Goal: Find specific page/section: Find specific page/section

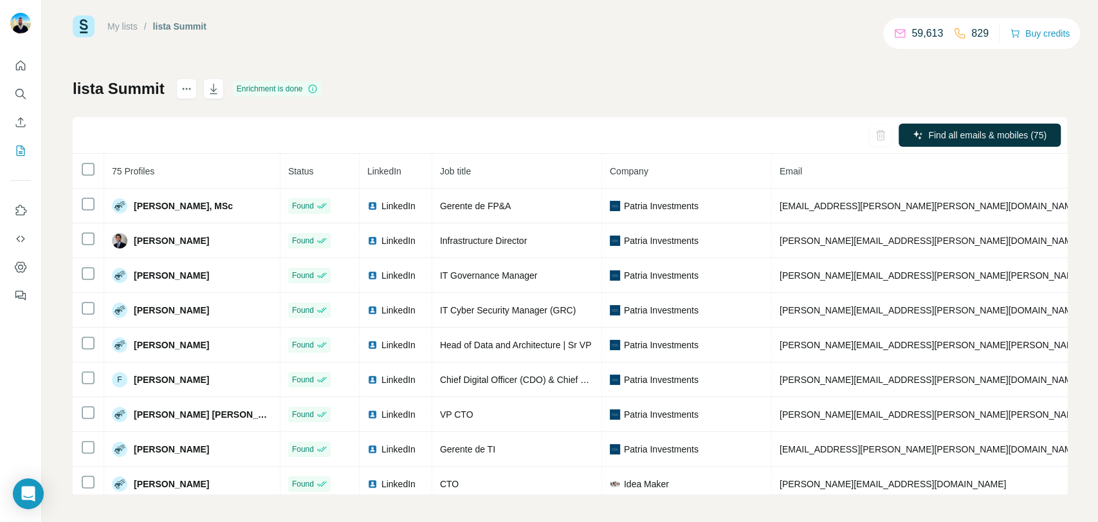
scroll to position [18, 0]
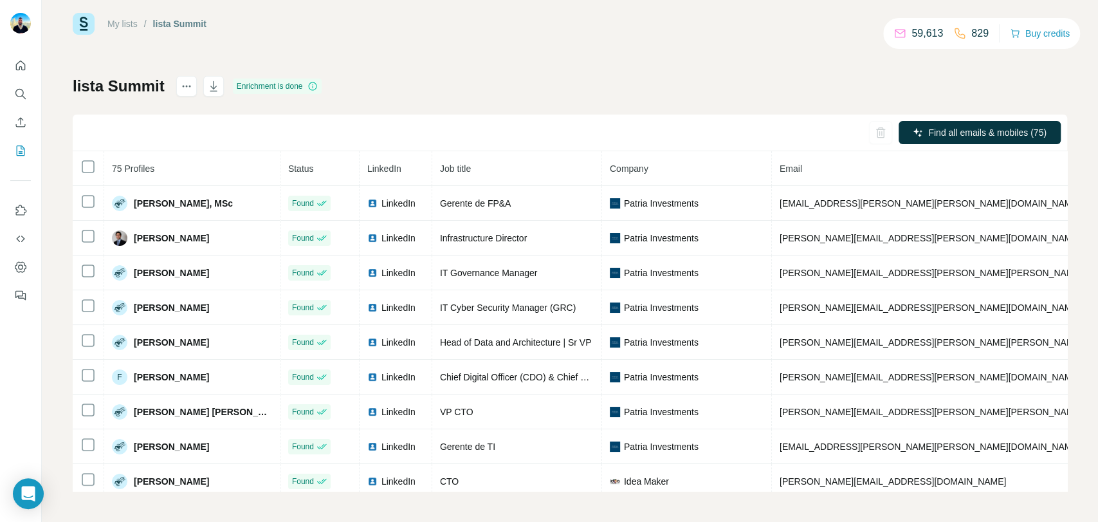
click at [182, 32] on div "My lists / lista Summit" at bounding box center [140, 24] width 134 height 22
click at [191, 24] on div "lista Summit" at bounding box center [179, 23] width 53 height 13
click at [126, 20] on link "My lists" at bounding box center [122, 24] width 30 height 10
click at [29, 156] on button "My lists" at bounding box center [20, 150] width 21 height 23
click at [26, 154] on icon "My lists" at bounding box center [20, 150] width 13 height 13
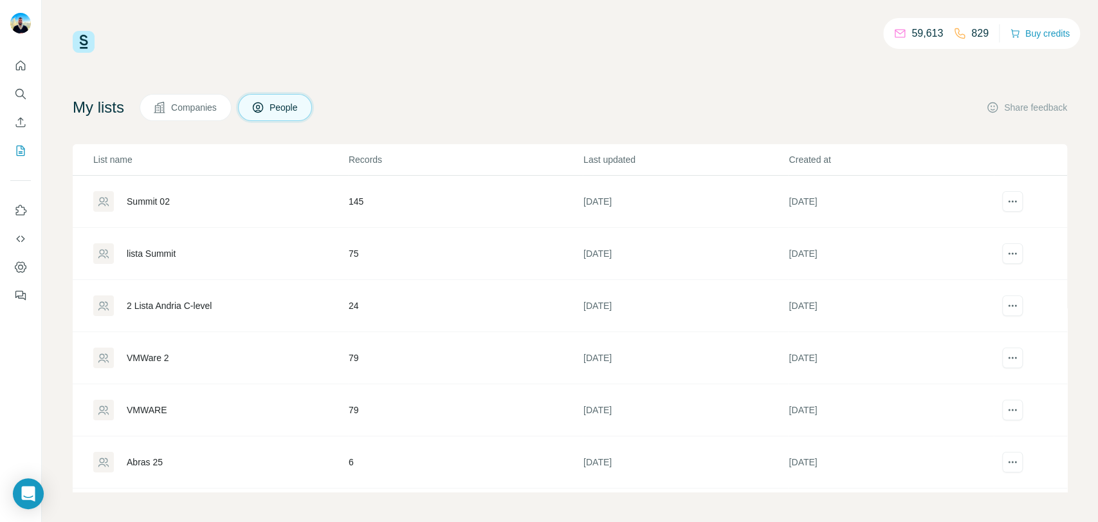
click at [152, 199] on div "Summit 02" at bounding box center [148, 201] width 43 height 13
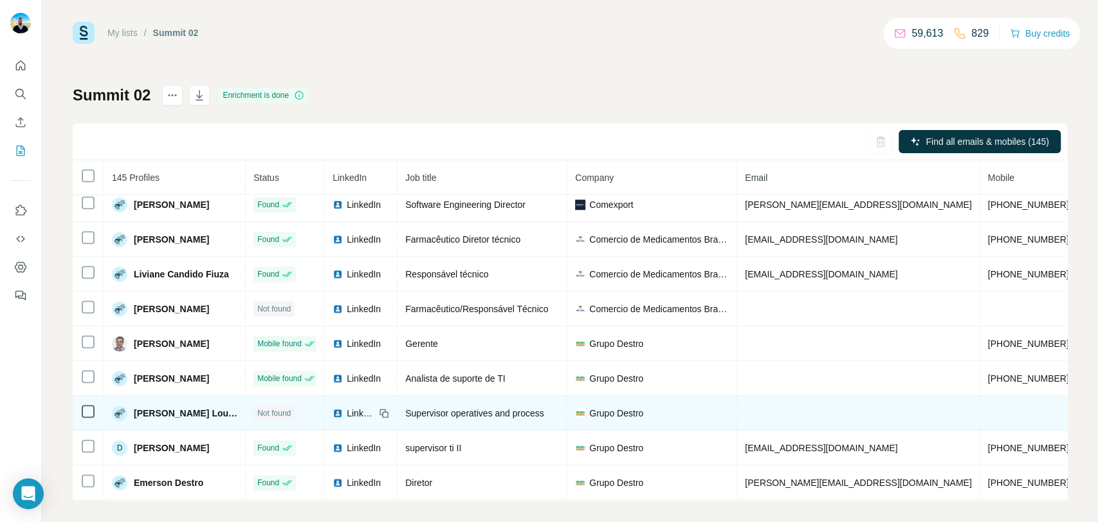
scroll to position [18, 0]
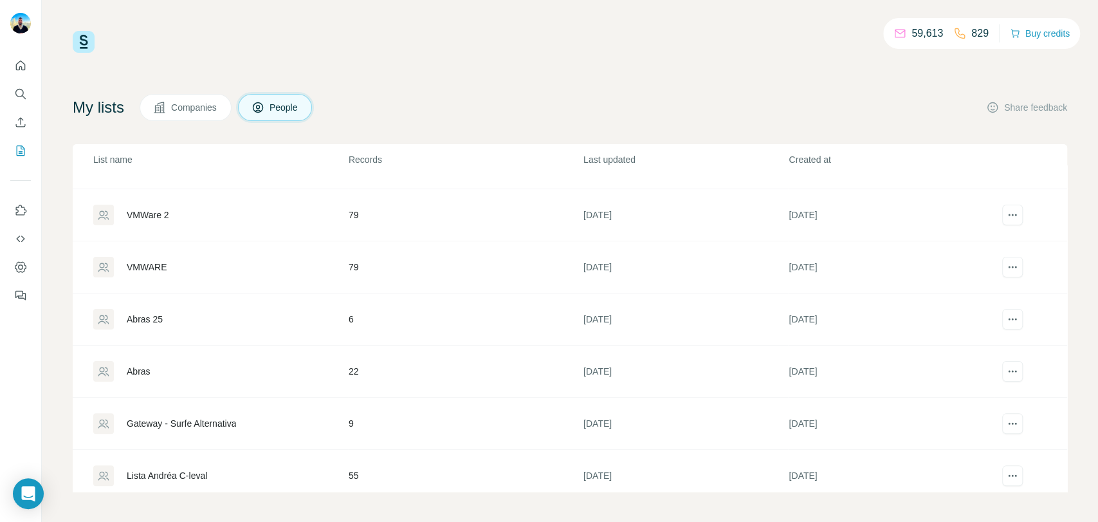
scroll to position [214, 0]
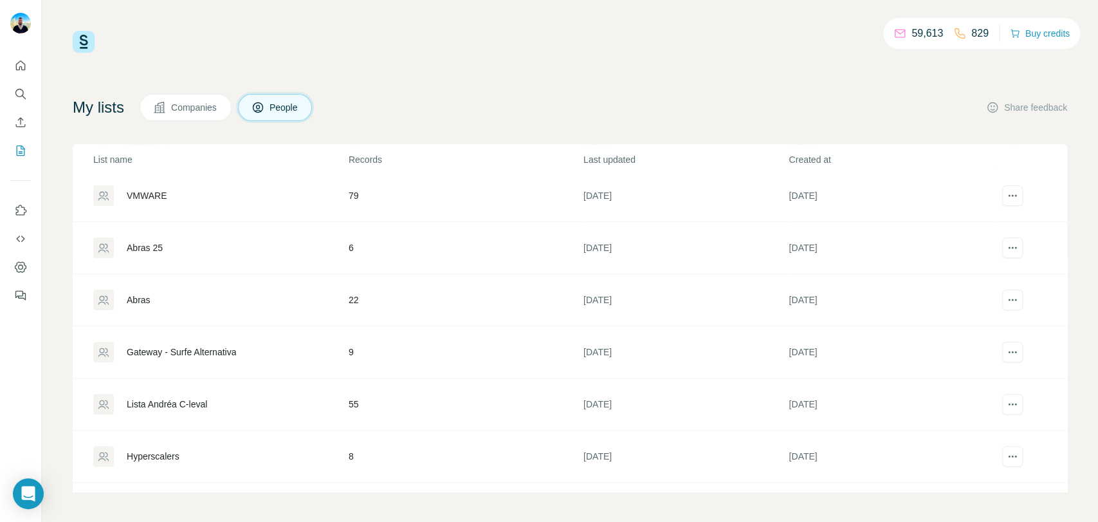
click at [149, 195] on div "VMWARE" at bounding box center [147, 195] width 40 height 13
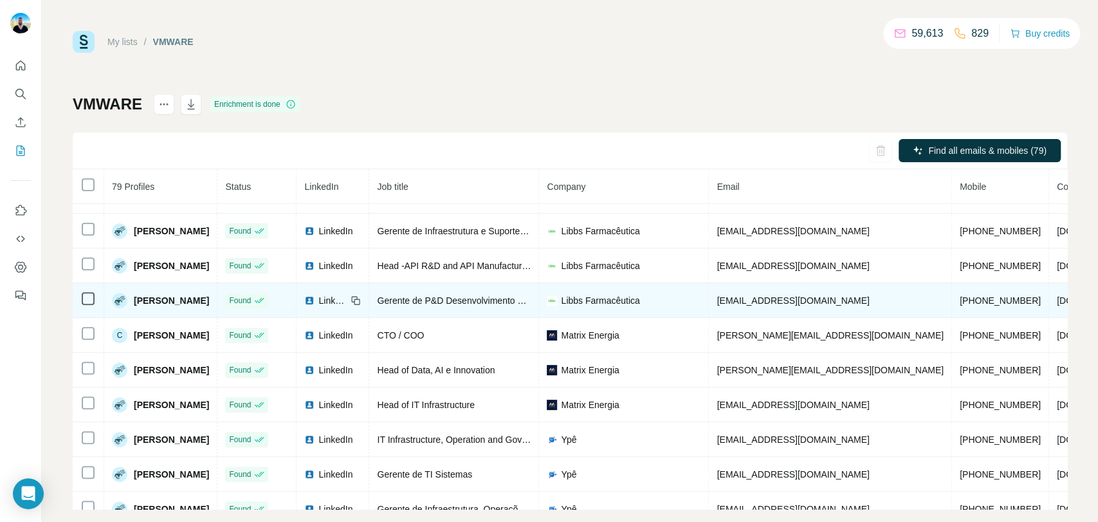
scroll to position [197, 0]
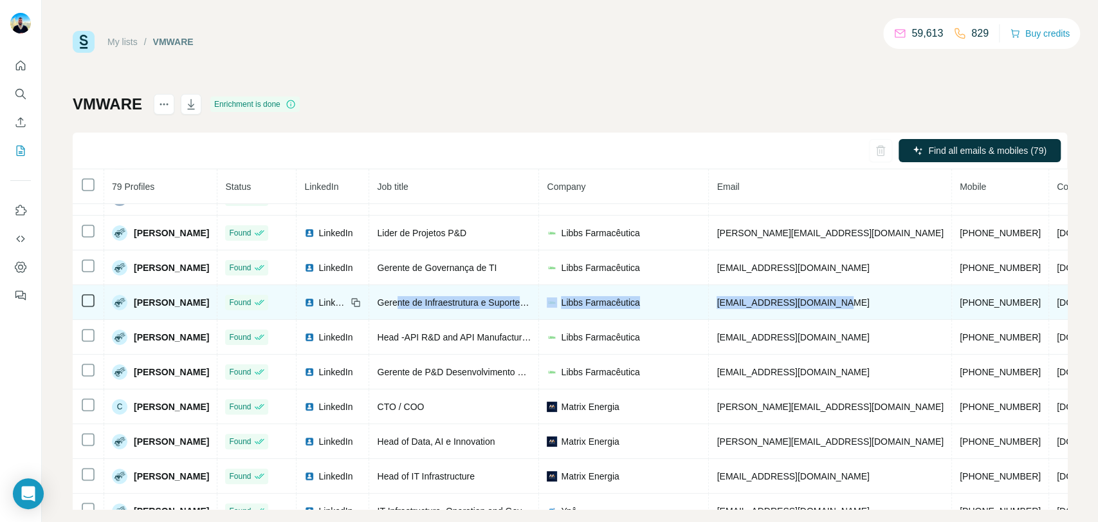
drag, startPoint x: 858, startPoint y: 301, endPoint x: 418, endPoint y: 302, distance: 440.7
click at [418, 302] on tr "[PERSON_NAME] Found LinkedIn Gerente de Infraestrutura e Suporte de TI Libbs Fa…" at bounding box center [685, 302] width 1224 height 35
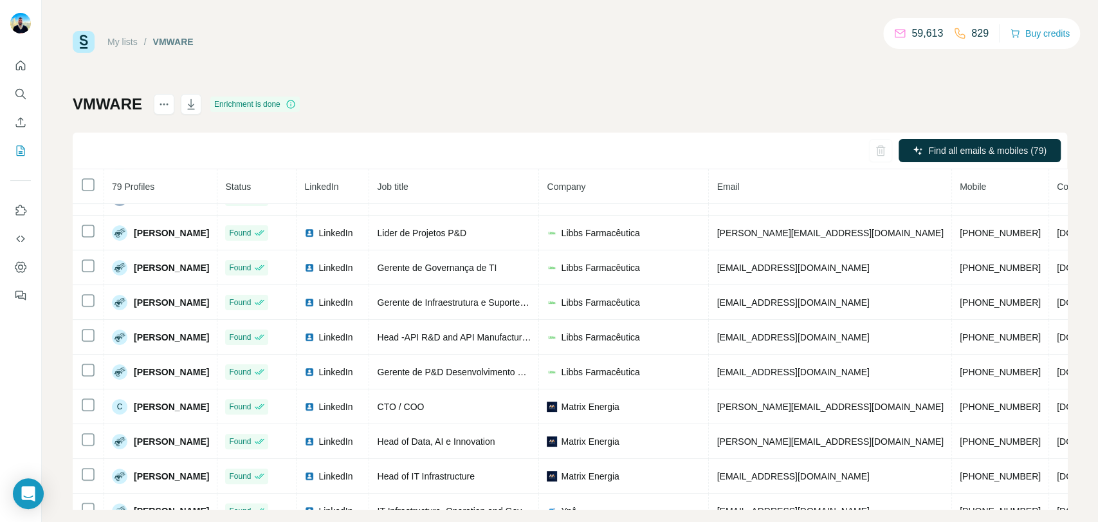
click at [59, 297] on div "My lists / VMWARE 59,613 829 Buy credits VMWARE Enrichment is done Find all ema…" at bounding box center [570, 261] width 1056 height 522
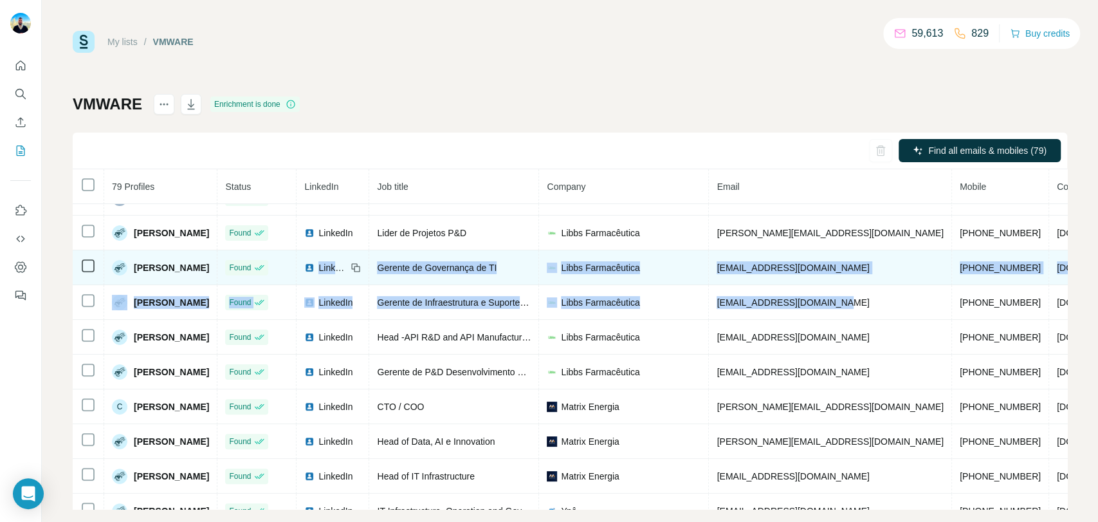
drag, startPoint x: 872, startPoint y: 311, endPoint x: 341, endPoint y: 287, distance: 531.9
click at [341, 287] on tbody "Thiago Chati Found LinkedIn IT Manager [PERSON_NAME] [PERSON_NAME][EMAIL_ADDRES…" at bounding box center [685, 354] width 1224 height 695
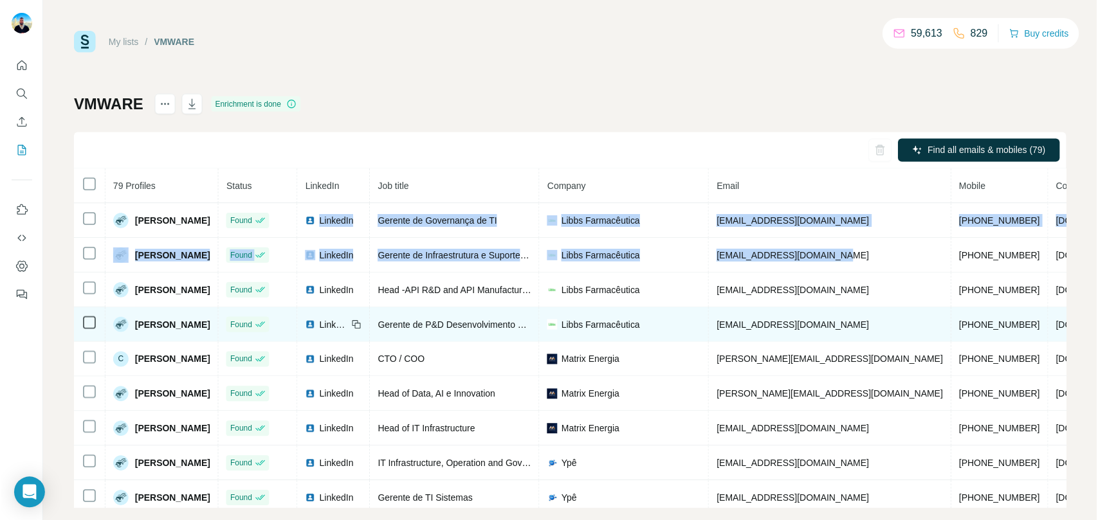
scroll to position [268, 0]
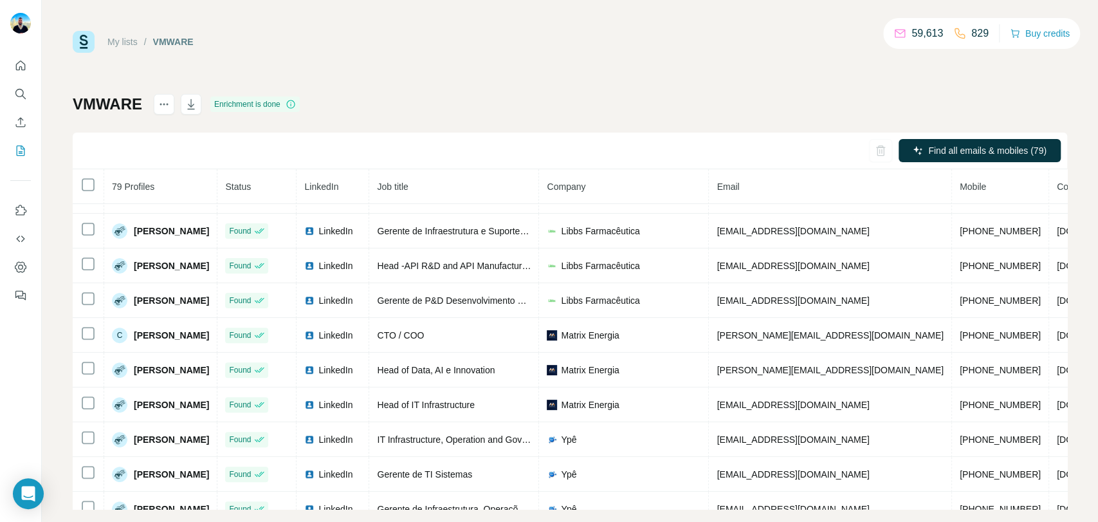
click at [517, 31] on div "My lists / VMWARE 59,613 829 Buy credits" at bounding box center [570, 42] width 995 height 22
drag, startPoint x: 995, startPoint y: 32, endPoint x: 962, endPoint y: 38, distance: 33.3
click at [962, 38] on div "59,613 829 Buy credits" at bounding box center [981, 33] width 197 height 31
click at [933, 44] on div "59,613 829 Buy credits" at bounding box center [981, 33] width 197 height 31
click at [973, 32] on p "829" at bounding box center [979, 33] width 17 height 15
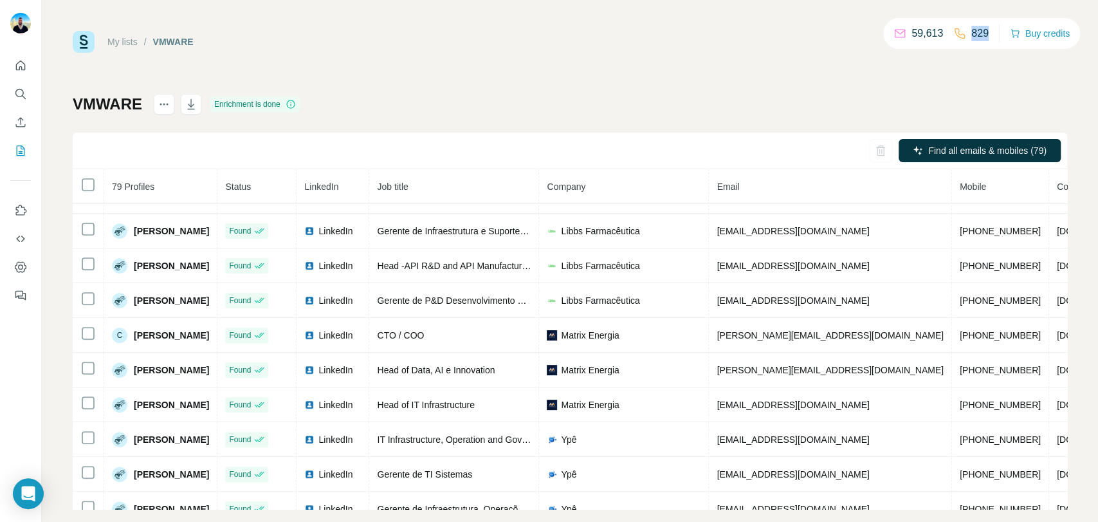
click at [973, 32] on p "829" at bounding box center [979, 33] width 17 height 15
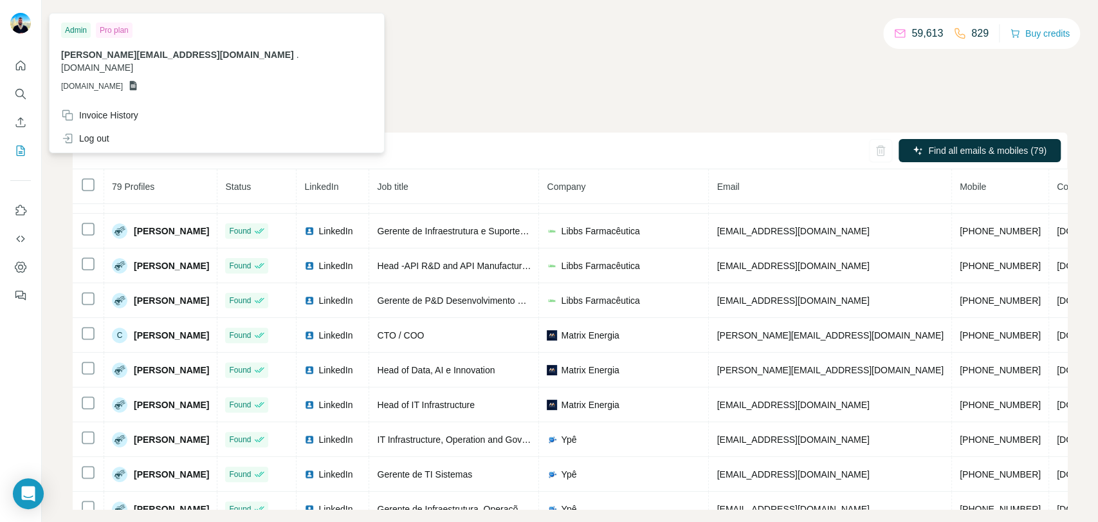
click at [436, 100] on div "VMWARE Enrichment is done Find all emails & mobiles (79) 79 Profiles Status Lin…" at bounding box center [570, 301] width 995 height 415
